Goal: Information Seeking & Learning: Find specific fact

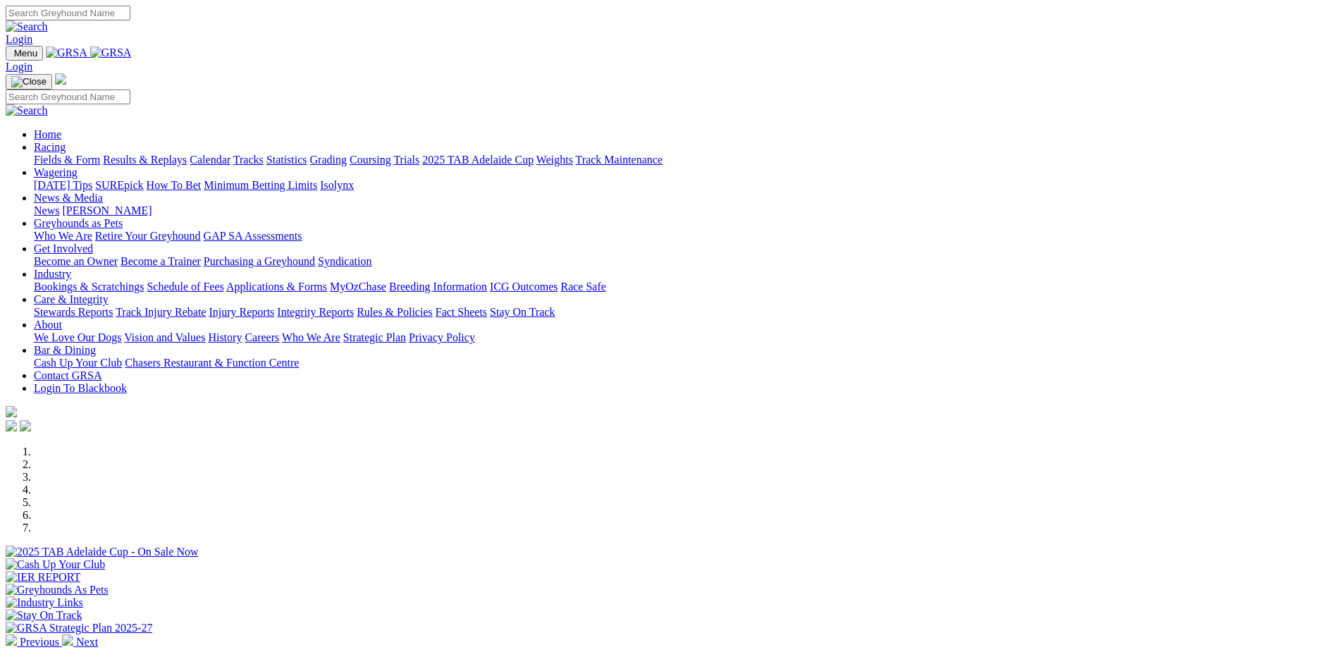
scroll to position [622, 0]
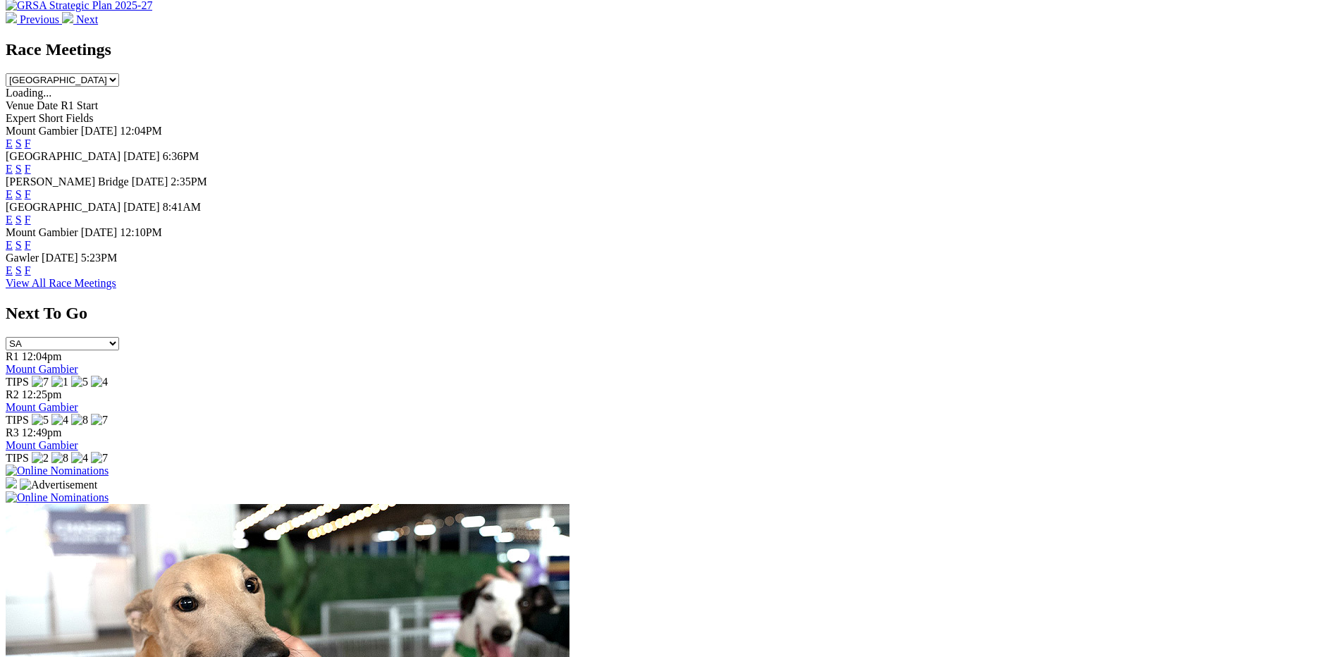
click at [31, 188] on link "F" at bounding box center [28, 194] width 6 height 12
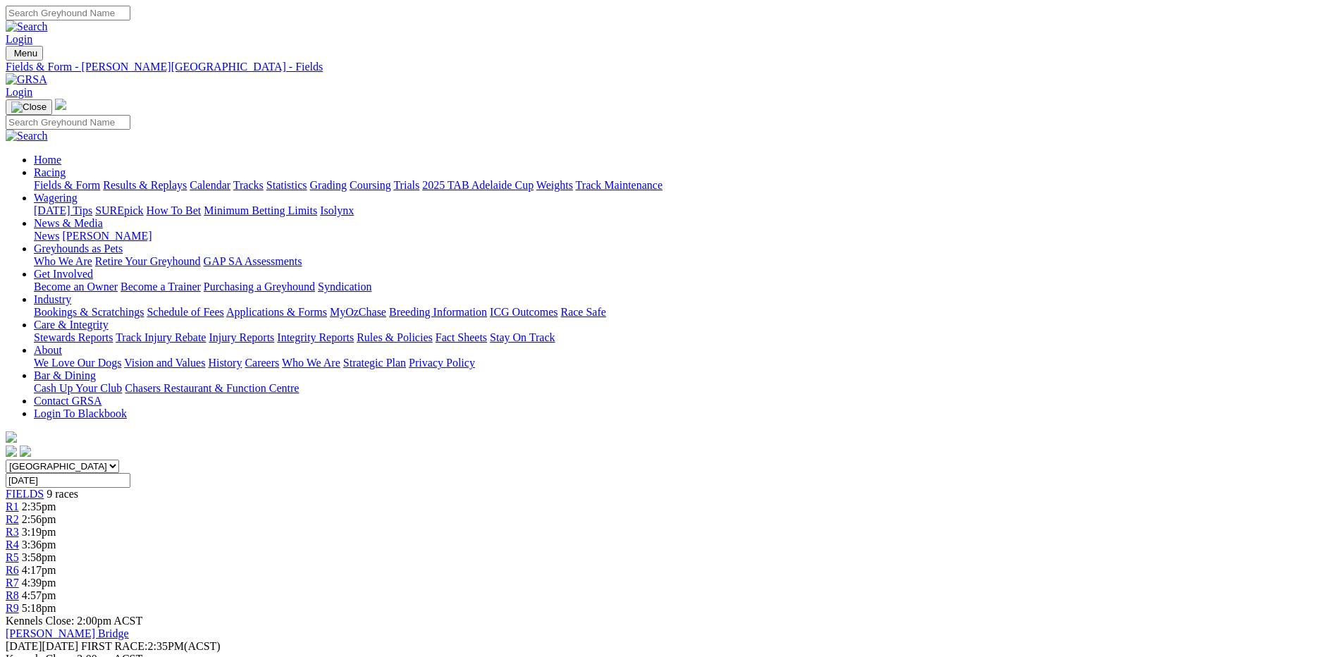
click at [354, 331] on link "Integrity Reports" at bounding box center [315, 337] width 77 height 12
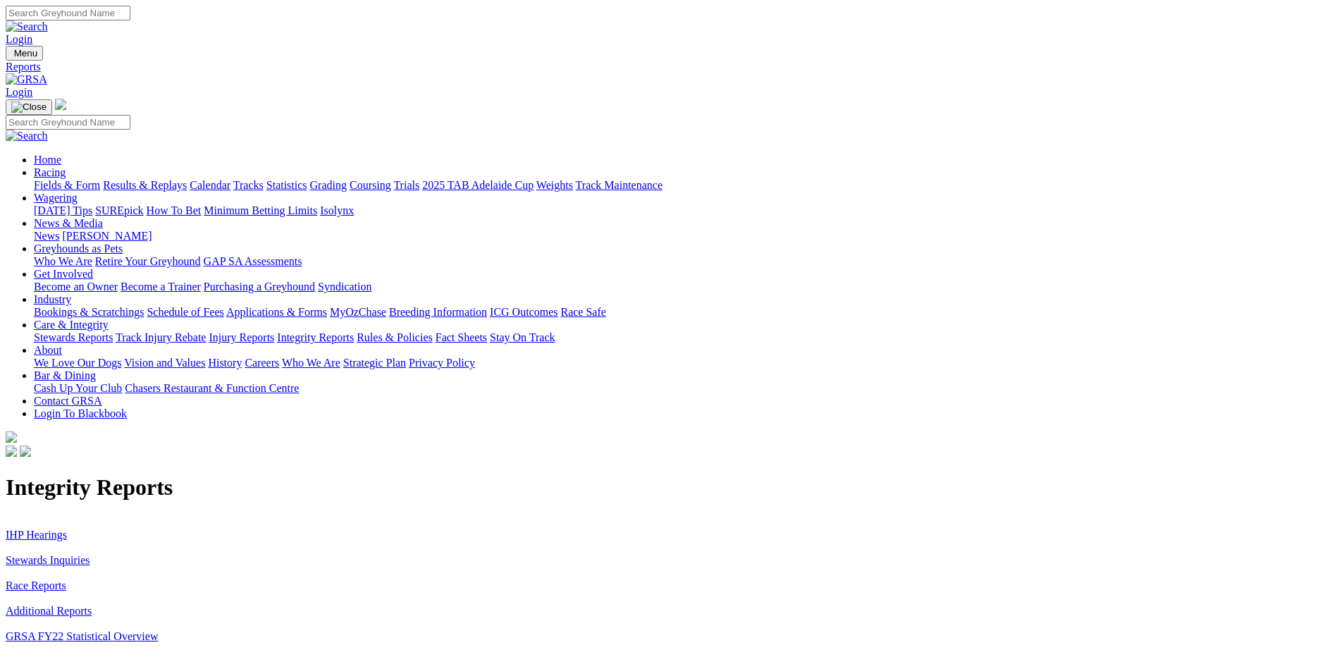
click at [90, 554] on link "Stewards Inquiries" at bounding box center [48, 560] width 85 height 12
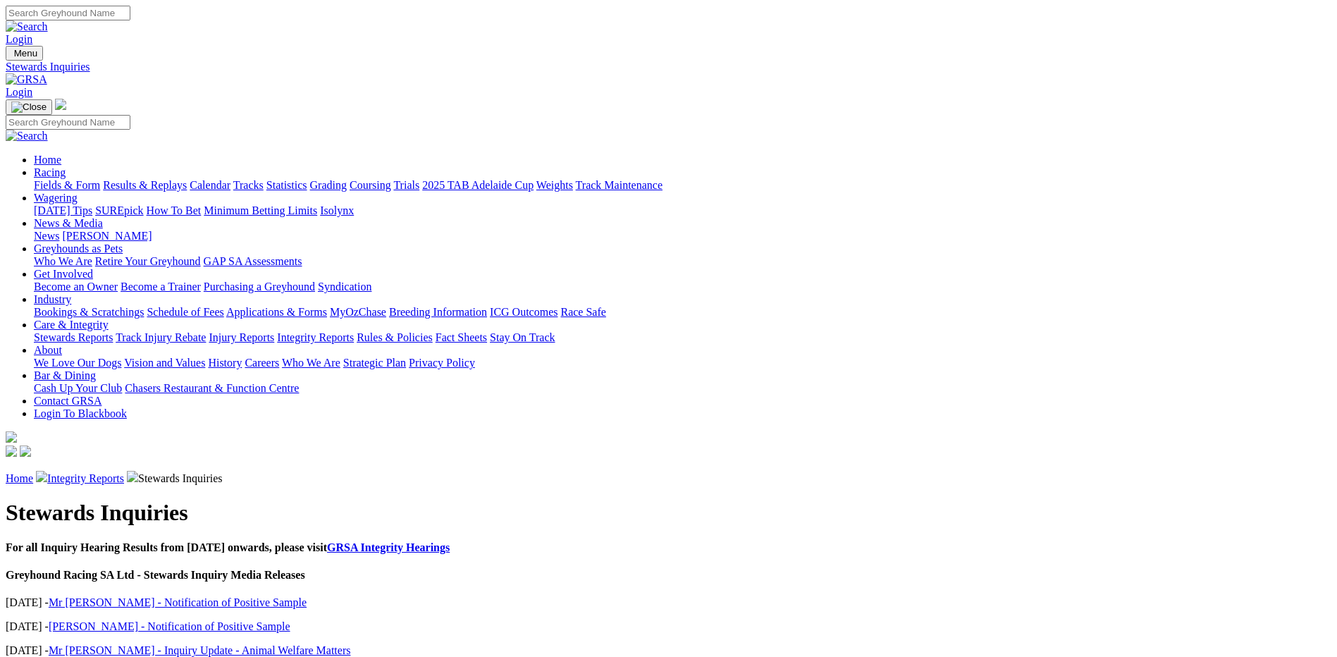
click at [307, 596] on link "Mr [PERSON_NAME] - Notification of Positive Sample" at bounding box center [178, 602] width 258 height 12
